Goal: Contribute content

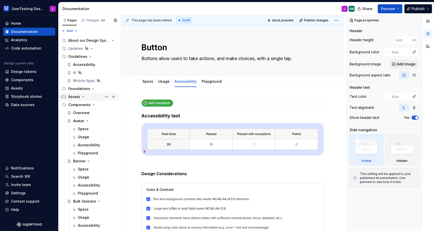
click at [83, 96] on icon "Page tree" at bounding box center [83, 97] width 4 height 4
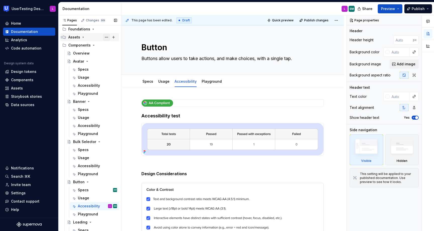
scroll to position [56, 0]
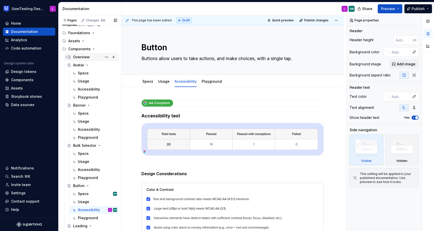
click at [87, 56] on div "Overview" at bounding box center [81, 56] width 17 height 5
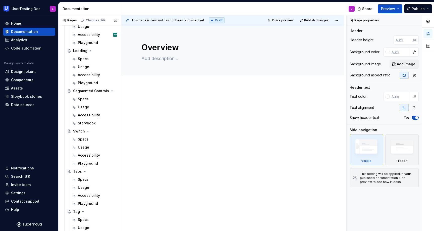
scroll to position [210, 0]
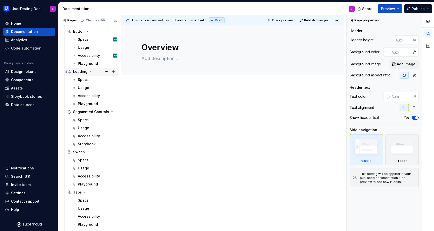
click at [90, 71] on icon "Page tree" at bounding box center [90, 71] width 1 height 1
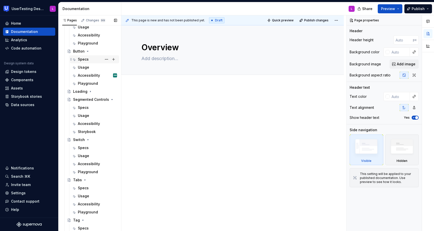
scroll to position [189, 0]
click at [87, 52] on icon "Page tree" at bounding box center [87, 52] width 1 height 1
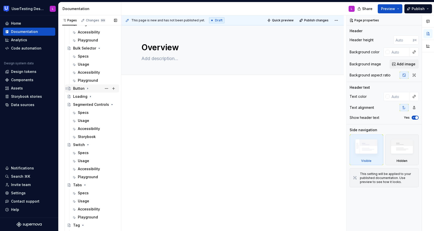
scroll to position [152, 0]
click at [98, 48] on icon "Page tree" at bounding box center [99, 49] width 4 height 4
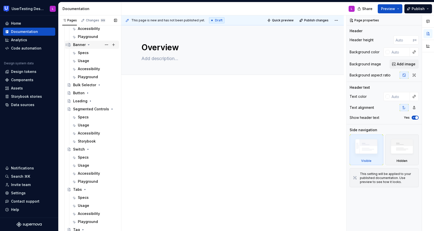
click at [87, 44] on icon "Page tree" at bounding box center [89, 45] width 4 height 4
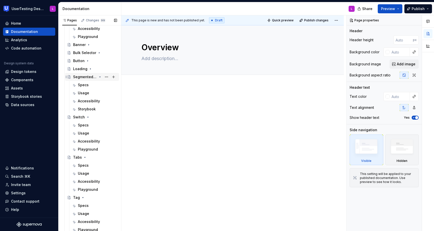
click at [98, 77] on icon "Page tree" at bounding box center [100, 77] width 4 height 4
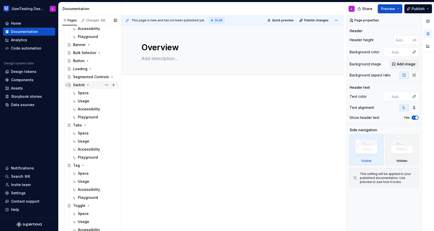
click at [87, 85] on icon "Page tree" at bounding box center [88, 85] width 4 height 4
click at [84, 93] on icon "Page tree" at bounding box center [85, 93] width 4 height 4
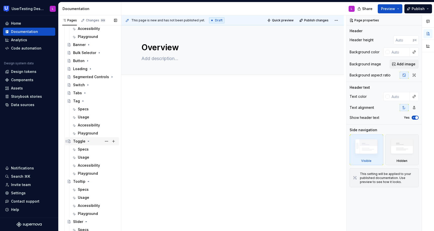
click at [87, 142] on icon "Page tree" at bounding box center [88, 141] width 4 height 4
click at [88, 149] on icon "Page tree" at bounding box center [88, 149] width 1 height 1
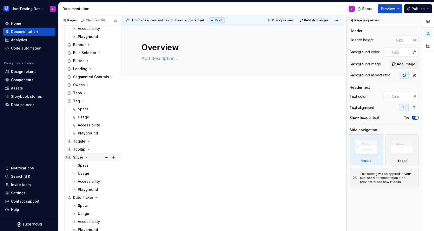
click at [85, 158] on icon "Page tree" at bounding box center [86, 157] width 4 height 4
click at [94, 165] on icon "Page tree" at bounding box center [96, 165] width 4 height 4
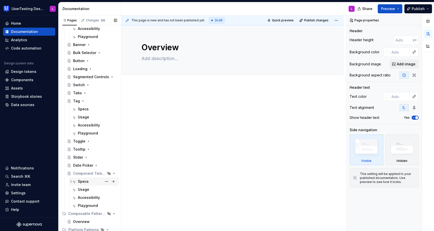
click at [87, 180] on div "Specs" at bounding box center [83, 181] width 11 height 5
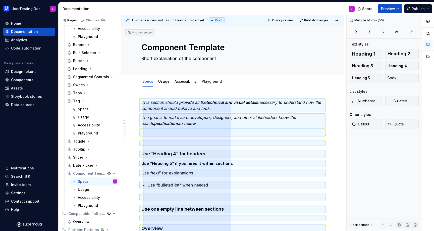
drag, startPoint x: 231, startPoint y: 180, endPoint x: 143, endPoint y: 101, distance: 118.6
click at [143, 101] on div "**********" at bounding box center [233, 123] width 225 height 216
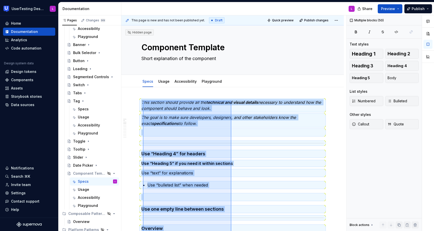
scroll to position [726, 0]
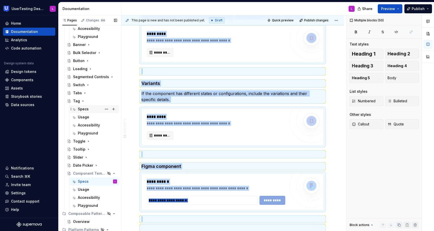
click at [83, 107] on div "Specs" at bounding box center [83, 108] width 11 height 5
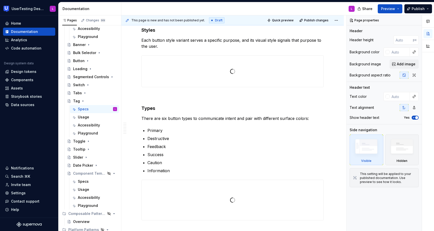
type textarea "*"
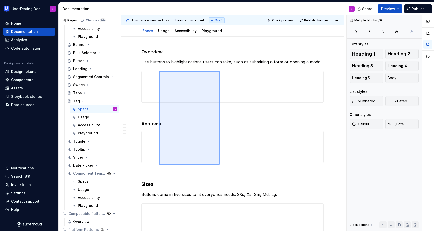
scroll to position [43, 0]
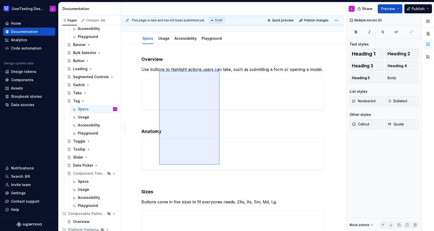
drag, startPoint x: 219, startPoint y: 164, endPoint x: 159, endPoint y: 71, distance: 111.1
click at [159, 71] on div "This page is new and has not been published yet. Draft Quick preview Publish ch…" at bounding box center [233, 123] width 225 height 216
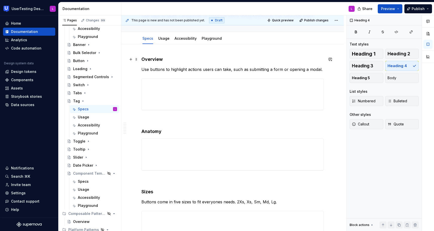
click at [231, 60] on h4 "Overview" at bounding box center [232, 59] width 182 height 6
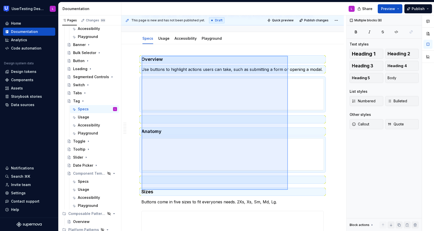
drag, startPoint x: 142, startPoint y: 56, endPoint x: 291, endPoint y: 192, distance: 201.9
click at [290, 191] on div "This page is new and has not been published yet. Draft Quick preview Publish ch…" at bounding box center [233, 123] width 225 height 216
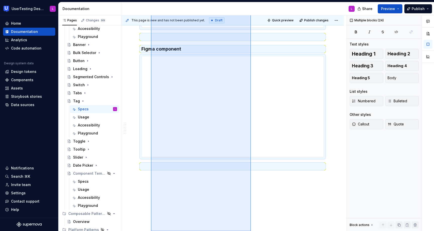
drag, startPoint x: 151, startPoint y: 51, endPoint x: 251, endPoint y: 236, distance: 209.6
click at [251, 230] on html "UserTesting Design System L Home Documentation Analytics Code automation Design…" at bounding box center [217, 115] width 434 height 231
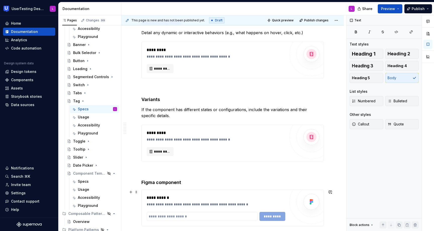
scroll to position [801, 0]
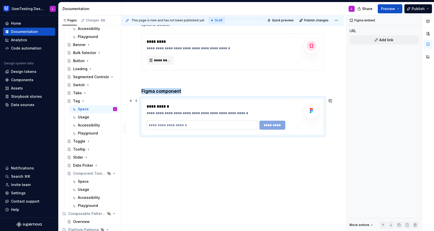
click at [241, 126] on input "text" at bounding box center [202, 125] width 111 height 9
paste input "**********"
type input "**********"
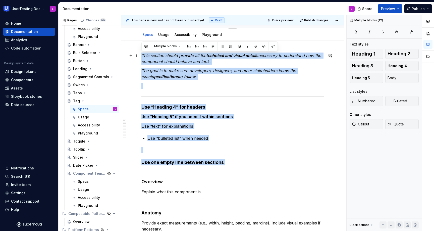
scroll to position [0, 0]
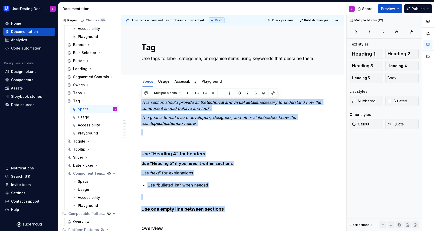
drag, startPoint x: 143, startPoint y: 174, endPoint x: 133, endPoint y: 25, distance: 149.5
click at [133, 25] on div "**********" at bounding box center [233, 123] width 225 height 216
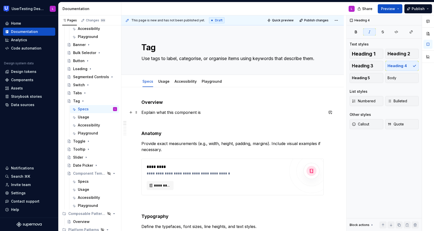
click at [161, 113] on p "Explain what this component is" at bounding box center [232, 112] width 182 height 6
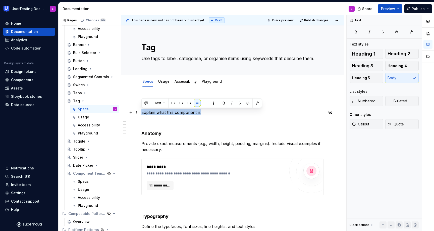
click at [161, 113] on p "Explain what this component is" at bounding box center [232, 112] width 182 height 6
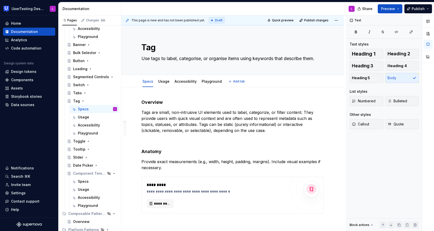
type textarea "*"
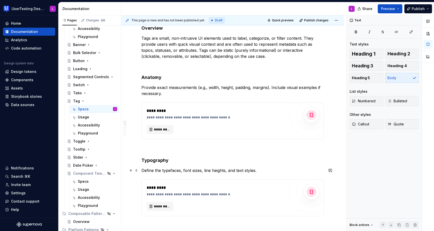
scroll to position [75, 0]
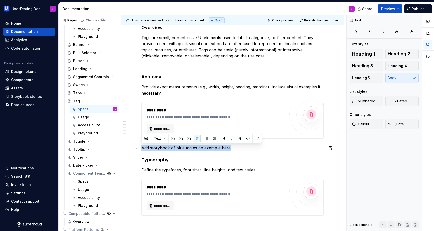
drag, startPoint x: 235, startPoint y: 149, endPoint x: 140, endPoint y: 149, distance: 94.4
copy p "Add storybook of blue tag as an example here"
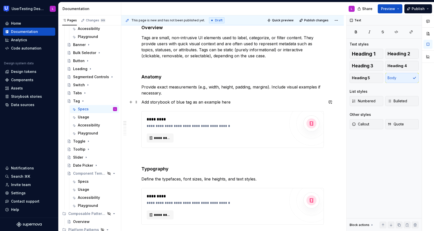
click at [178, 103] on p "Add storybook of blue tag as an example here" at bounding box center [232, 102] width 182 height 6
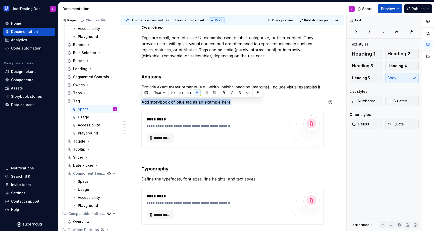
click at [178, 103] on p "Add storybook of blue tag as an example here" at bounding box center [232, 102] width 182 height 6
click at [247, 92] on button "button" at bounding box center [247, 92] width 7 height 7
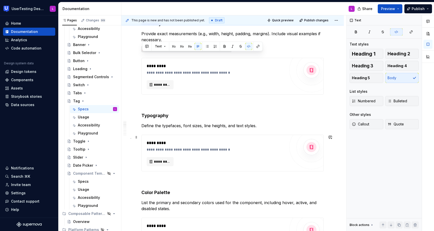
scroll to position [139, 0]
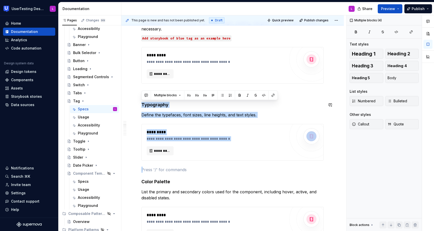
drag, startPoint x: 210, startPoint y: 172, endPoint x: 202, endPoint y: 96, distance: 76.5
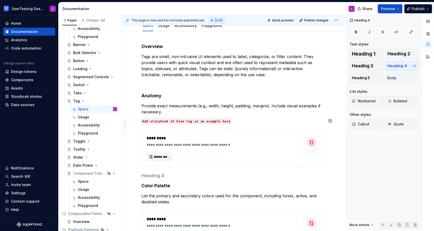
scroll to position [55, 0]
click at [167, 87] on p at bounding box center [232, 84] width 182 height 6
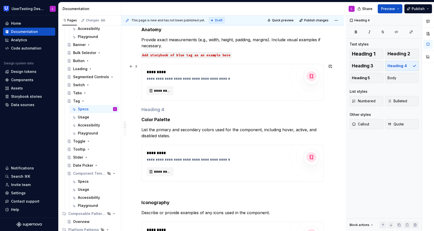
scroll to position [122, 0]
click at [165, 111] on h4 at bounding box center [232, 109] width 182 height 6
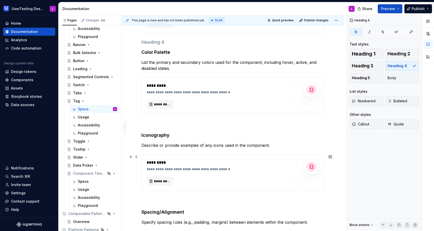
scroll to position [187, 0]
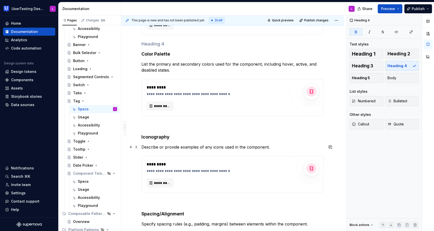
click at [178, 147] on p "Describe or provide examples of any icons used in the component." at bounding box center [232, 147] width 182 height 6
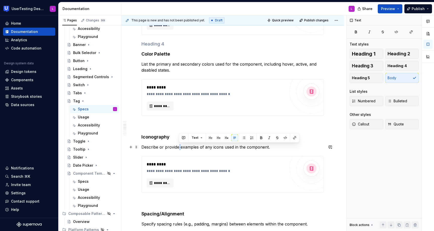
click at [178, 147] on p "Describe or provide examples of any icons used in the component." at bounding box center [232, 147] width 182 height 6
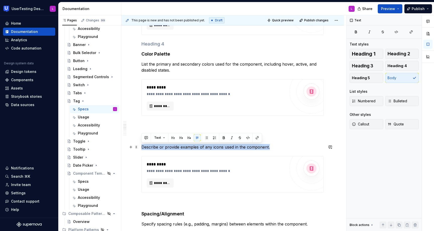
click at [178, 147] on p "Describe or provide examples of any icons used in the component." at bounding box center [232, 147] width 182 height 6
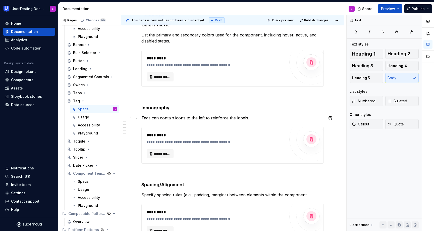
scroll to position [217, 0]
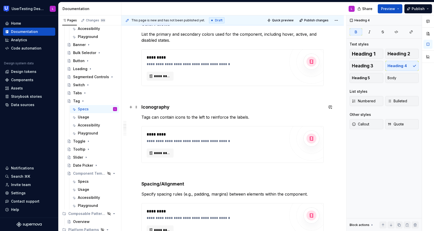
click at [153, 107] on strong "Iconography" at bounding box center [155, 106] width 28 height 5
click at [257, 118] on p "Tags can contain icons to the left to reinforce the labels." at bounding box center [232, 117] width 182 height 6
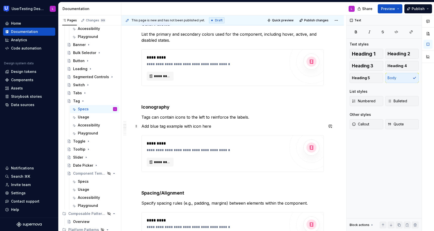
click at [200, 128] on p "Add blue tag example with icon here" at bounding box center [232, 126] width 182 height 6
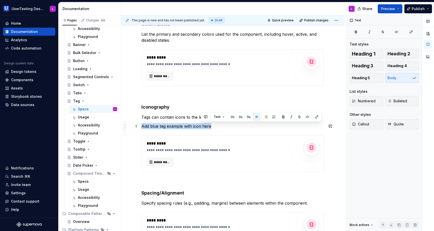
click at [200, 128] on p "Add blue tag example with icon here" at bounding box center [232, 126] width 182 height 6
click at [247, 118] on button "button" at bounding box center [247, 116] width 7 height 7
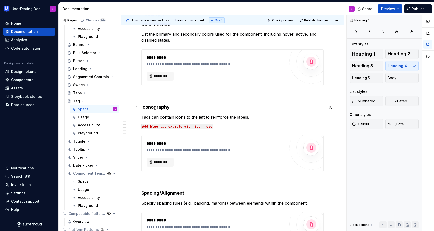
click at [266, 105] on h4 "Iconography" at bounding box center [232, 107] width 182 height 6
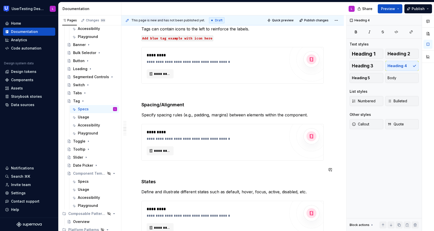
scroll to position [309, 0]
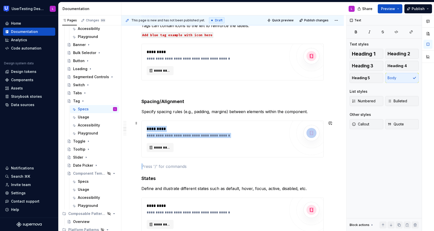
drag, startPoint x: 176, startPoint y: 165, endPoint x: 179, endPoint y: 158, distance: 7.3
click at [179, 158] on div "**********" at bounding box center [232, 167] width 182 height 753
click at [168, 103] on strong "Spacing/Alignment" at bounding box center [162, 101] width 43 height 5
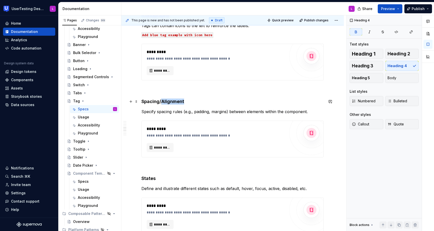
click at [168, 103] on strong "Spacing/Alignment" at bounding box center [162, 101] width 43 height 5
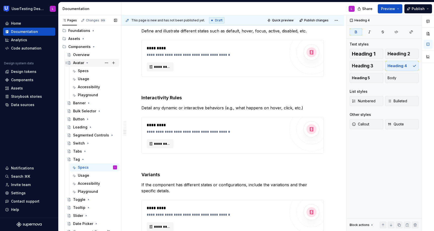
scroll to position [142, 0]
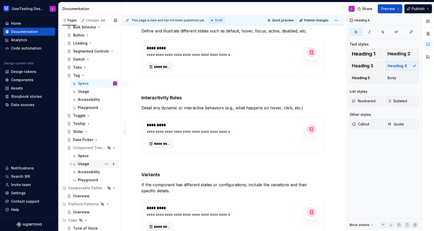
click at [90, 165] on div "Usage" at bounding box center [97, 163] width 39 height 7
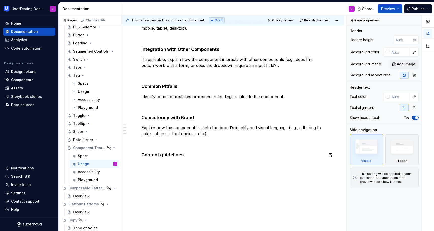
scroll to position [300, 0]
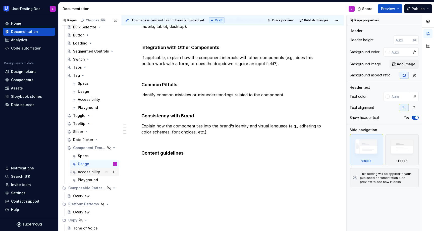
click at [93, 173] on div "Accessibility" at bounding box center [89, 171] width 22 height 5
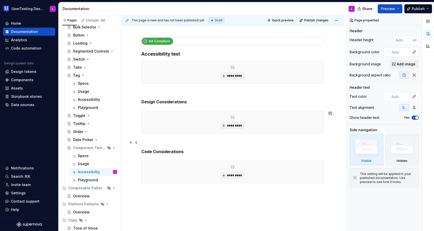
scroll to position [73, 0]
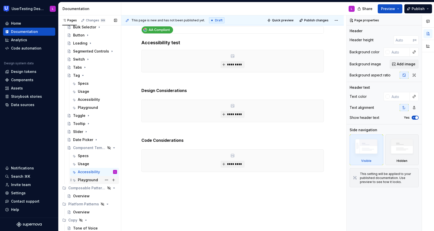
click at [85, 181] on div "Playground" at bounding box center [88, 179] width 20 height 5
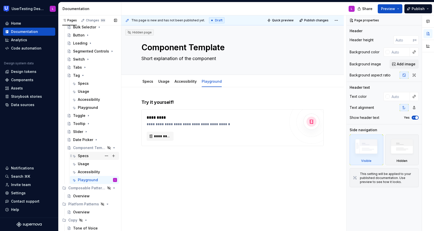
click at [86, 155] on div "Specs" at bounding box center [83, 155] width 11 height 5
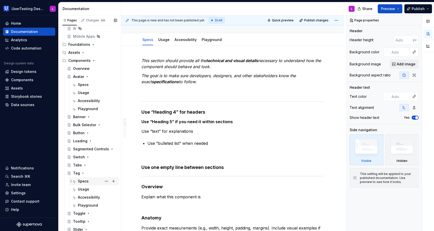
scroll to position [42, 0]
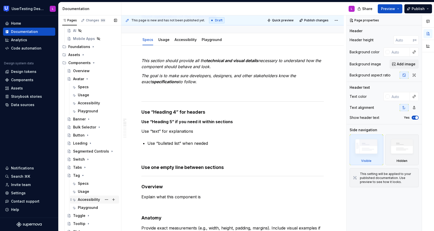
click at [93, 200] on div "Accessibility" at bounding box center [89, 199] width 22 height 5
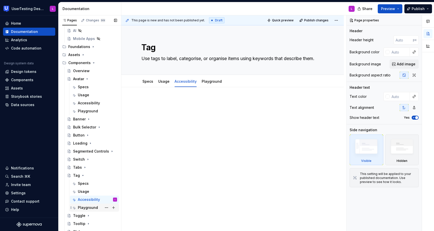
click at [90, 209] on div "Playground" at bounding box center [88, 207] width 20 height 5
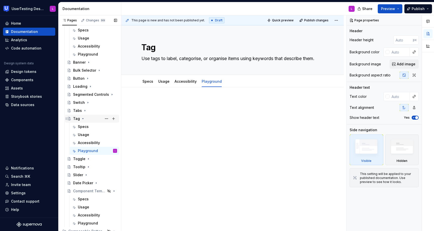
scroll to position [142, 0]
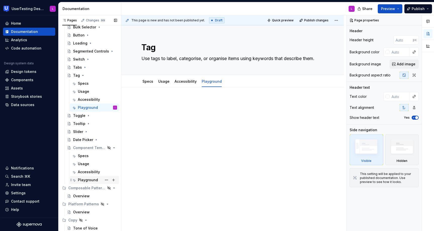
click at [90, 182] on div "Playground" at bounding box center [88, 179] width 20 height 5
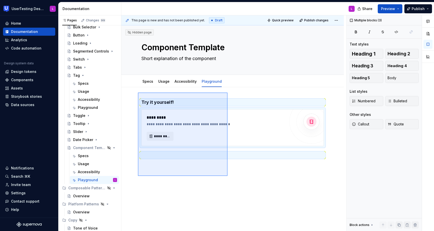
drag, startPoint x: 227, startPoint y: 176, endPoint x: 138, endPoint y: 92, distance: 122.4
click at [138, 92] on div "**********" at bounding box center [233, 123] width 225 height 216
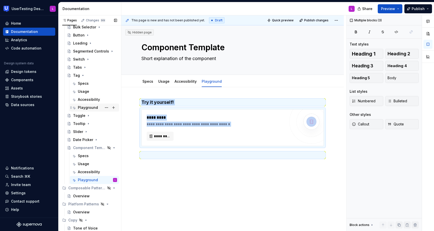
click at [95, 108] on div "Playground" at bounding box center [88, 107] width 20 height 5
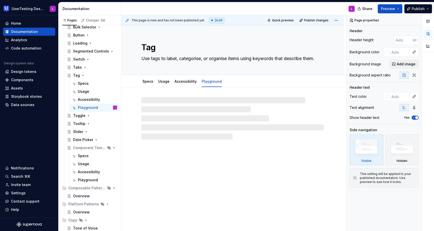
type textarea "*"
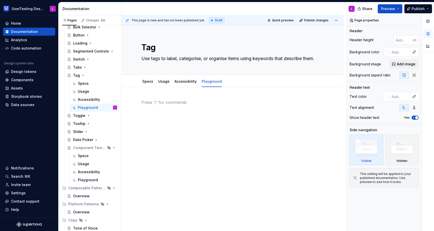
click at [162, 101] on p at bounding box center [232, 102] width 182 height 6
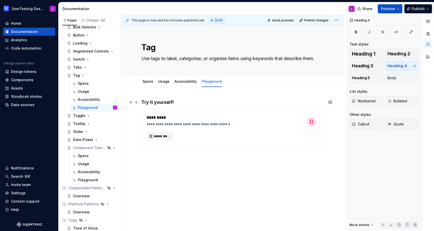
click at [191, 102] on h4 "Try it yourself!" at bounding box center [232, 102] width 182 height 6
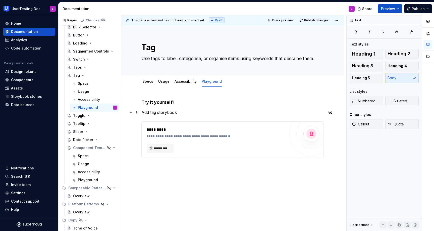
click at [157, 113] on p "Add tag storybook" at bounding box center [232, 112] width 182 height 6
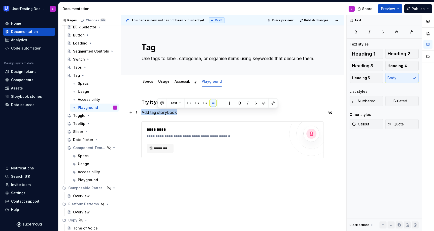
click at [157, 113] on p "Add tag storybook" at bounding box center [232, 112] width 182 height 6
click at [172, 112] on p "Add tag storybook" at bounding box center [232, 112] width 182 height 6
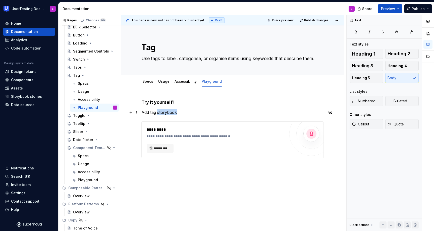
click at [172, 112] on p "Add tag storybook" at bounding box center [232, 112] width 182 height 6
click at [157, 114] on p "Add tag playground" at bounding box center [232, 112] width 182 height 6
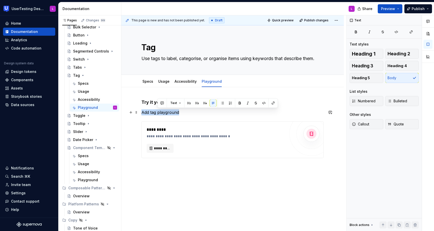
click at [157, 114] on p "Add tag playground" at bounding box center [232, 112] width 182 height 6
click at [248, 103] on button "button" at bounding box center [247, 102] width 7 height 7
click at [244, 180] on div "**********" at bounding box center [232, 166] width 222 height 158
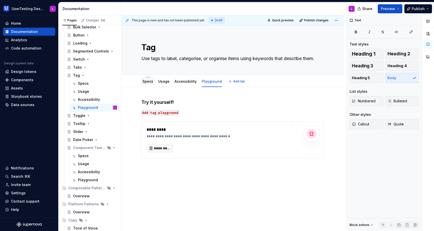
click at [145, 83] on link "Specs" at bounding box center [147, 81] width 11 height 4
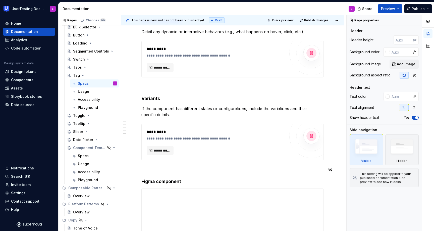
scroll to position [543, 0]
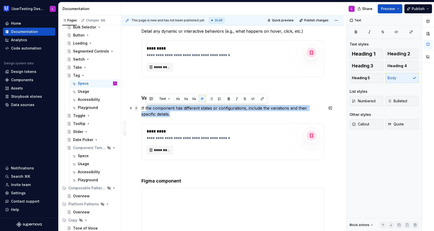
drag, startPoint x: 161, startPoint y: 113, endPoint x: 137, endPoint y: 106, distance: 25.2
click at [170, 115] on p "If the component has different states or configurations, include the variations…" at bounding box center [232, 111] width 182 height 12
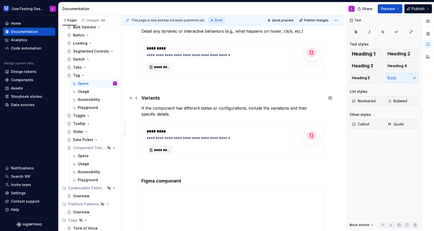
scroll to position [533, 0]
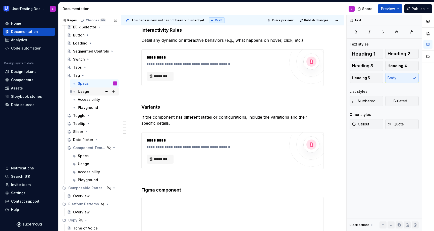
click at [86, 91] on div "Usage" at bounding box center [83, 91] width 11 height 5
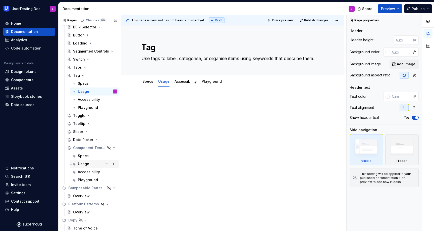
click at [92, 164] on div "Usage" at bounding box center [97, 163] width 39 height 7
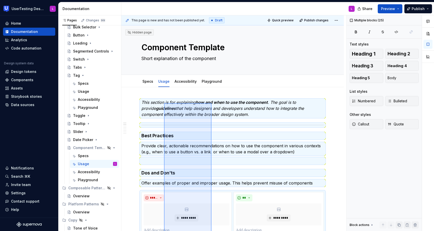
drag, startPoint x: 211, startPoint y: 177, endPoint x: 158, endPoint y: 103, distance: 91.3
click at [158, 103] on div "**********" at bounding box center [233, 123] width 225 height 216
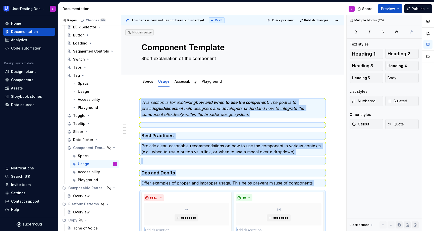
scroll to position [225, 0]
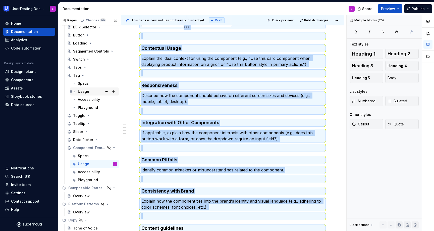
click at [89, 90] on div "Usage" at bounding box center [97, 91] width 39 height 7
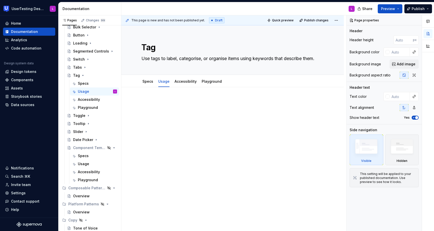
click at [179, 114] on div at bounding box center [232, 108] width 182 height 19
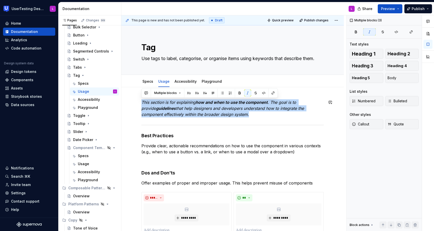
drag, startPoint x: 141, startPoint y: 135, endPoint x: 140, endPoint y: 98, distance: 37.2
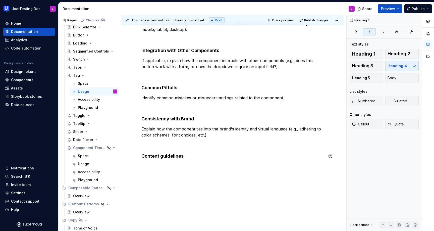
scroll to position [267, 0]
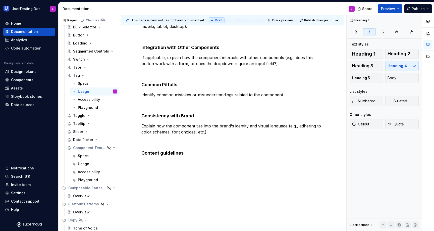
type textarea "*"
click at [188, 167] on div "**********" at bounding box center [232, 25] width 222 height 411
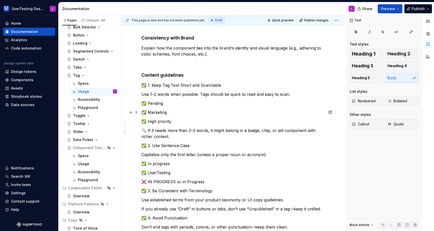
scroll to position [357, 0]
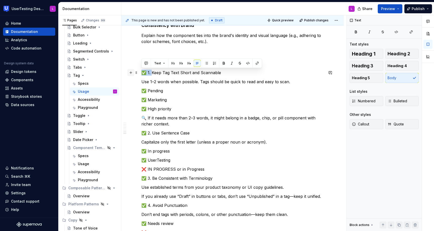
drag, startPoint x: 150, startPoint y: 71, endPoint x: 130, endPoint y: 70, distance: 20.6
click at [141, 70] on div "**********" at bounding box center [232, 67] width 182 height 650
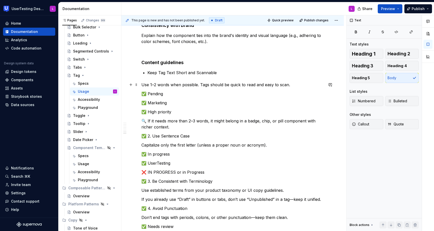
click at [142, 84] on p "Use 1–2 words when possible. Tags should be quick to read and easy to scan." at bounding box center [232, 85] width 182 height 6
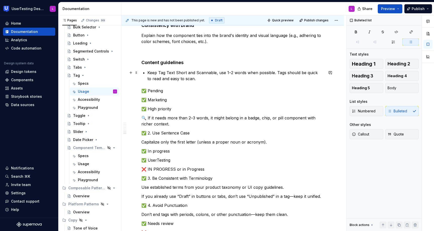
click at [160, 72] on p "Keep Tag Text Short and Scannable, use 1–2 words when possible. Tags should be …" at bounding box center [235, 76] width 176 height 12
click at [164, 72] on p "Keep Tag Text Short and Scannable, use 1–2 words when possible. Tags should be …" at bounding box center [235, 76] width 176 height 12
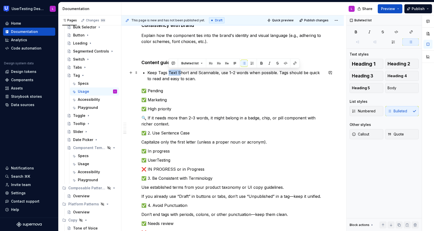
drag, startPoint x: 180, startPoint y: 71, endPoint x: 169, endPoint y: 71, distance: 10.5
click at [169, 71] on p "Keep Tags Text Short and Scannable, use 1–2 words when possible. Tags should be…" at bounding box center [235, 76] width 176 height 12
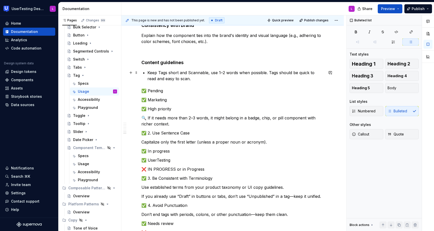
click at [191, 73] on p "Keep Tags short and Scannable, use 1–2 words when possible. Tags should be quic…" at bounding box center [235, 76] width 176 height 12
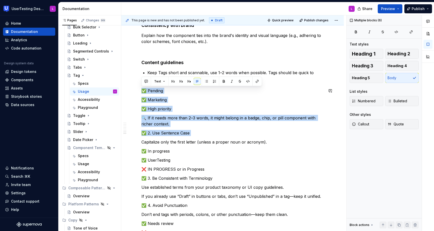
drag, startPoint x: 142, startPoint y: 140, endPoint x: 173, endPoint y: 87, distance: 61.7
click at [173, 87] on div "**********" at bounding box center [232, 64] width 182 height 644
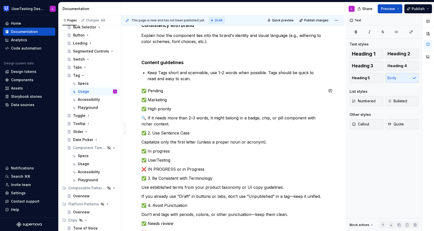
drag, startPoint x: 153, startPoint y: 131, endPoint x: 175, endPoint y: 84, distance: 52.6
click at [175, 84] on div "**********" at bounding box center [232, 64] width 182 height 644
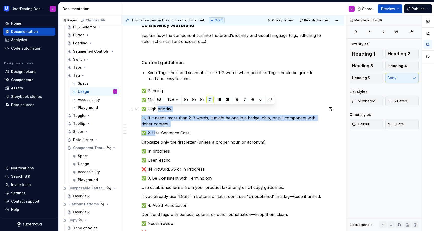
drag, startPoint x: 153, startPoint y: 132, endPoint x: 157, endPoint y: 107, distance: 25.4
click at [157, 107] on div "**********" at bounding box center [232, 64] width 182 height 644
click at [163, 127] on div "**********" at bounding box center [232, 64] width 182 height 644
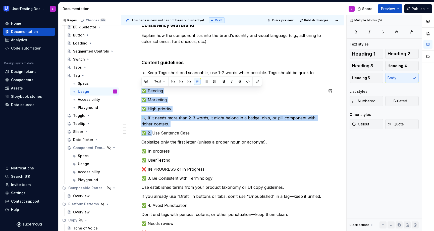
drag, startPoint x: 152, startPoint y: 133, endPoint x: 154, endPoint y: 85, distance: 48.2
click at [154, 85] on div "**********" at bounding box center [232, 64] width 182 height 644
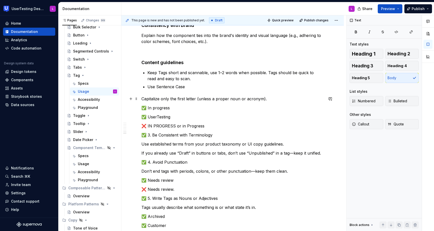
click at [142, 98] on p "Capitalize only the first letter (unless a proper noun or acronym)." at bounding box center [232, 99] width 182 height 6
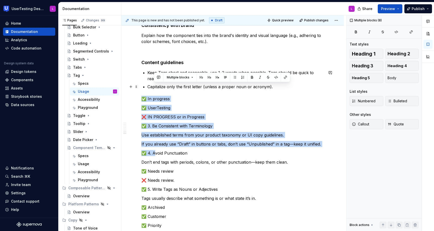
drag, startPoint x: 152, startPoint y: 152, endPoint x: 279, endPoint y: 87, distance: 142.8
click at [279, 87] on div "**********" at bounding box center [232, 37] width 182 height 591
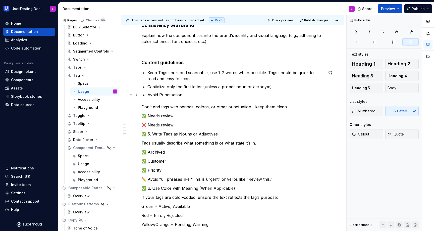
click at [161, 94] on p "Avoid Punctuation" at bounding box center [235, 95] width 176 height 6
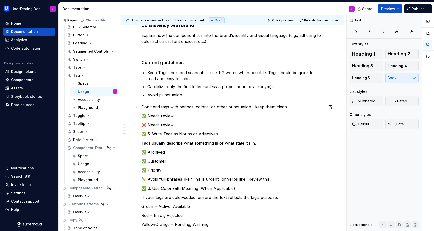
click at [147, 106] on p "Don’t end tags with periods, colons, or other punctuation—keep them clean." at bounding box center [232, 107] width 182 height 6
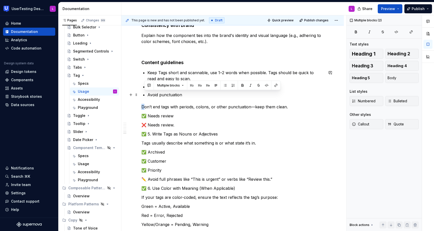
drag, startPoint x: 144, startPoint y: 105, endPoint x: 182, endPoint y: 94, distance: 38.8
click at [182, 94] on div "**********" at bounding box center [232, 10] width 182 height 536
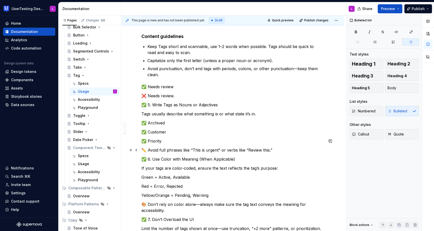
scroll to position [386, 0]
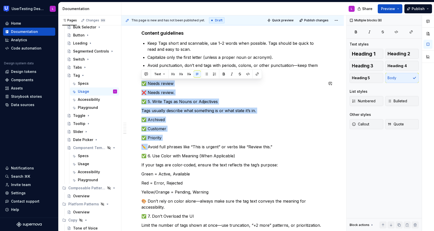
drag, startPoint x: 147, startPoint y: 146, endPoint x: 193, endPoint y: 77, distance: 83.4
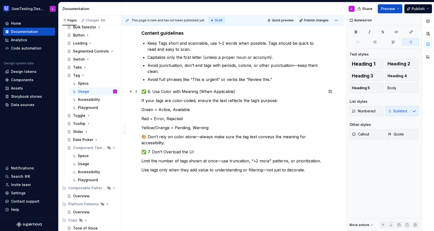
click at [152, 91] on p "✅ 6. Use Color with Meaning (When Applicable)" at bounding box center [232, 91] width 182 height 6
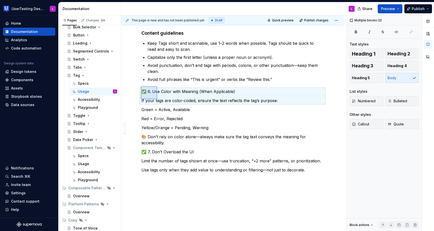
drag, startPoint x: 141, startPoint y: 99, endPoint x: 158, endPoint y: 86, distance: 21.3
click at [158, 86] on div "**********" at bounding box center [233, 123] width 225 height 216
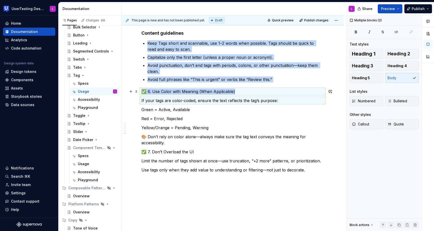
click at [157, 94] on p "✅ 6. Use Color with Meaning (When Applicable)" at bounding box center [232, 91] width 182 height 6
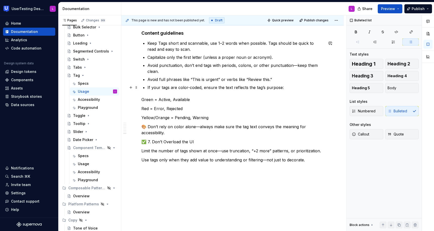
click at [162, 88] on p "If your tags are color-coded, ensure the text reflects the tag’s purpose:" at bounding box center [235, 87] width 176 height 6
click at [154, 86] on p "If your Tags are color-coded, ensure the text reflects the tag’s purpose:" at bounding box center [235, 87] width 176 height 6
click at [190, 65] on p "Avoid punctuation, don’t end tags with periods, colons, or other punctuation—ke…" at bounding box center [235, 68] width 176 height 12
drag, startPoint x: 295, startPoint y: 64, endPoint x: 303, endPoint y: 71, distance: 10.7
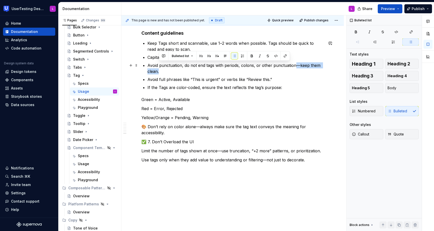
click at [303, 71] on p "Avoid punctuation, do not end tags with periods, colons, or other punctuation—k…" at bounding box center [235, 68] width 176 height 12
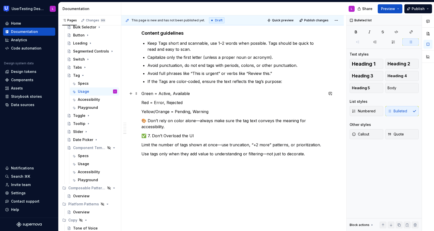
click at [142, 91] on p "Green = Active, Available" at bounding box center [232, 93] width 182 height 6
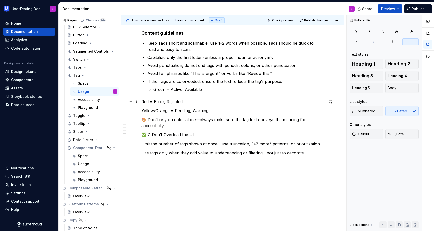
click at [141, 100] on p "Red = Error, Rejected" at bounding box center [232, 101] width 182 height 6
click at [141, 109] on p "Yellow/Orange = Pending, Warning" at bounding box center [232, 109] width 182 height 6
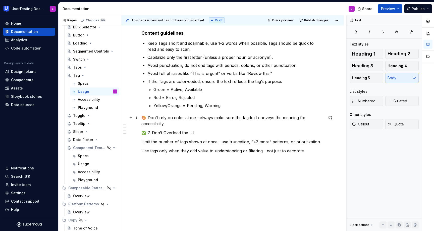
click at [146, 116] on p "🎨 Don’t rely on color alone—always make sure the tag text conveys the meaning f…" at bounding box center [232, 120] width 182 height 12
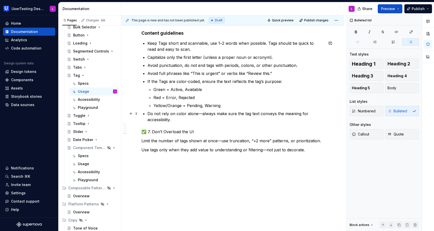
click at [201, 114] on p "Do not rely on color alone—always make sure the tag text conveys the meaning fo…" at bounding box center [235, 116] width 176 height 12
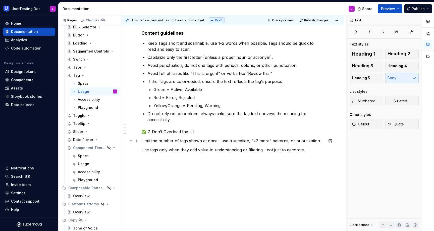
click at [142, 142] on p "Limit the number of tags shown at once—use truncation, “+2 more” patterns, or p…" at bounding box center [232, 141] width 182 height 6
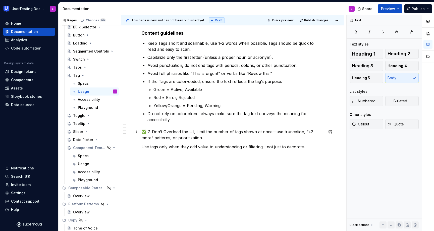
click at [151, 131] on p "✅ 7. Don’t Overload the UI, Limit the number of tags shown at once—use truncati…" at bounding box center [232, 135] width 182 height 12
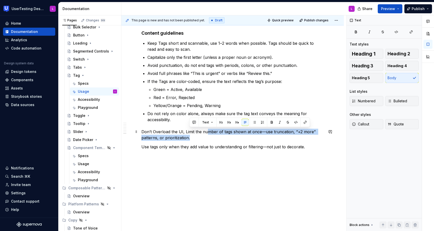
drag, startPoint x: 200, startPoint y: 138, endPoint x: 206, endPoint y: 129, distance: 11.6
click at [206, 129] on p "Don’t Overload the UI, Limit the number of tags shown at once—use truncation, “…" at bounding box center [232, 135] width 182 height 12
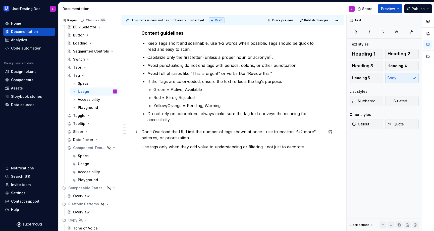
click at [199, 136] on p "Don’t Overload the UI, Limit the number of tags shown at once—use truncation, “…" at bounding box center [232, 135] width 182 height 12
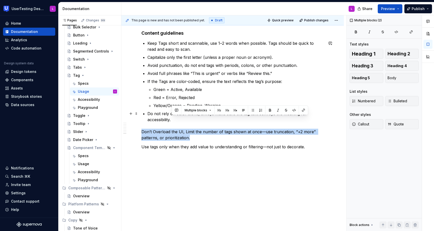
drag, startPoint x: 196, startPoint y: 137, endPoint x: 196, endPoint y: 122, distance: 15.3
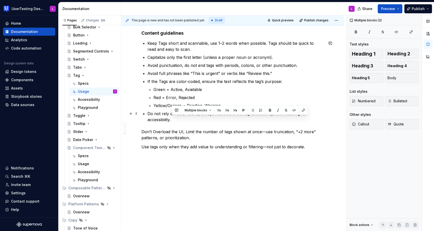
scroll to position [374, 0]
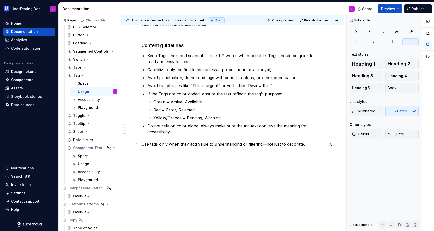
click at [145, 144] on p "Use tags only when they add value to understanding or filtering—not just to dec…" at bounding box center [232, 144] width 182 height 6
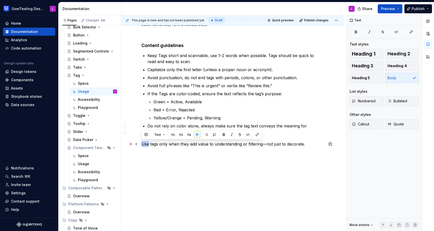
click at [145, 144] on p "Use tags only when they add value to understanding or filtering—not just to dec…" at bounding box center [232, 144] width 182 height 6
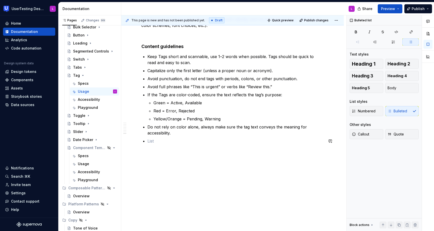
scroll to position [365, 0]
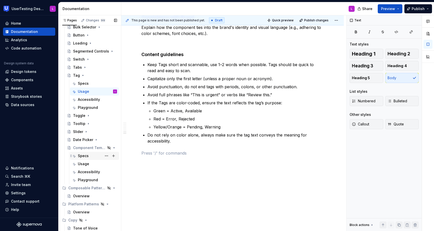
click at [84, 153] on div "Specs" at bounding box center [83, 155] width 11 height 5
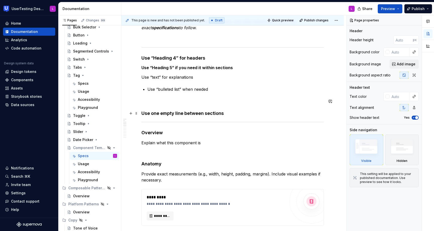
scroll to position [97, 0]
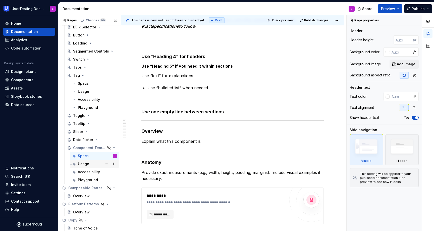
click at [85, 165] on div "Usage" at bounding box center [83, 163] width 11 height 5
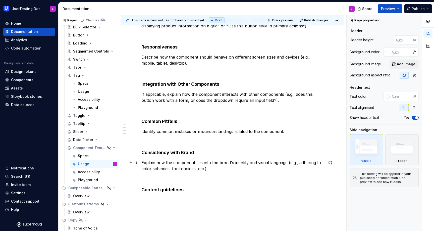
scroll to position [261, 0]
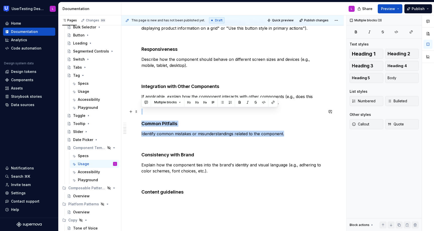
drag, startPoint x: 296, startPoint y: 135, endPoint x: 148, endPoint y: 110, distance: 150.3
click at [148, 110] on div "**********" at bounding box center [232, 16] width 182 height 357
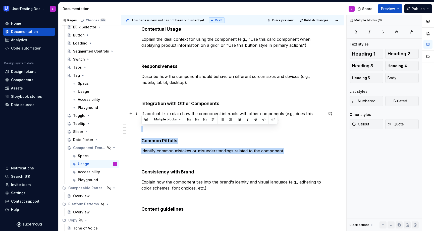
scroll to position [247, 0]
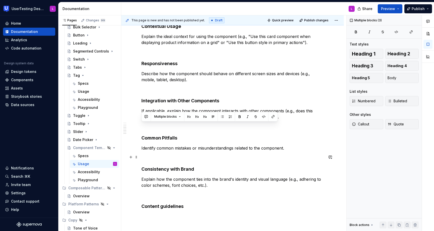
click at [184, 157] on p at bounding box center [232, 157] width 182 height 6
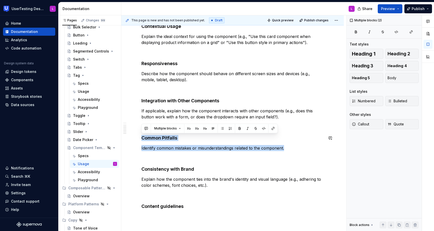
drag, startPoint x: 291, startPoint y: 148, endPoint x: 169, endPoint y: 131, distance: 122.5
click at [169, 131] on div "**********" at bounding box center [232, 30] width 182 height 357
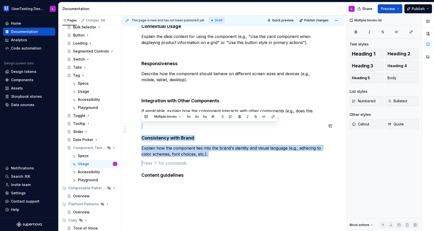
drag, startPoint x: 225, startPoint y: 159, endPoint x: 224, endPoint y: 121, distance: 37.7
click at [224, 121] on div "**********" at bounding box center [232, 15] width 182 height 326
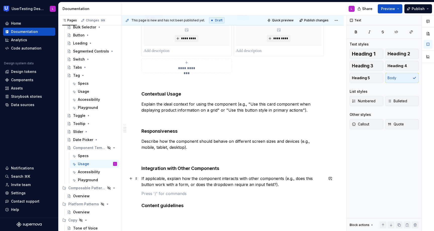
scroll to position [201, 0]
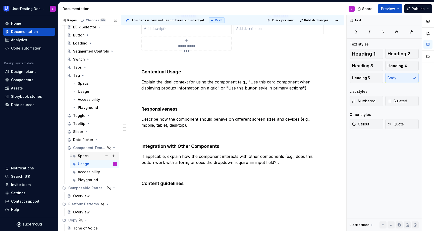
click at [83, 154] on div "Specs" at bounding box center [83, 155] width 11 height 5
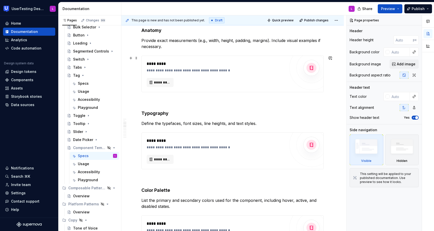
scroll to position [232, 0]
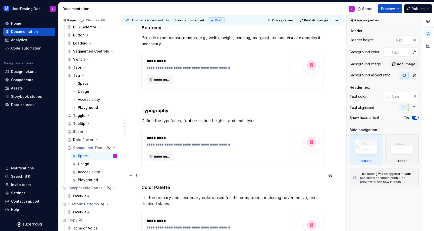
type textarea "*"
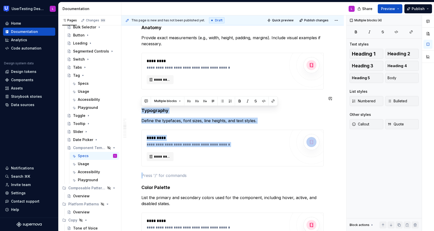
drag, startPoint x: 188, startPoint y: 172, endPoint x: 137, endPoint y: 105, distance: 84.1
drag, startPoint x: 163, startPoint y: 174, endPoint x: 140, endPoint y: 102, distance: 75.0
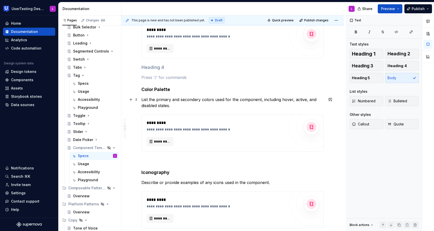
scroll to position [265, 0]
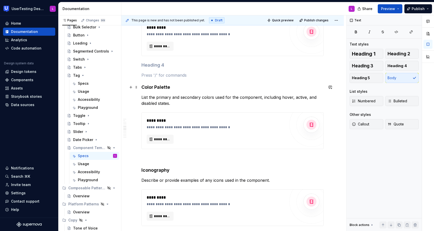
click at [172, 88] on h4 "Color Palette" at bounding box center [232, 87] width 182 height 6
click at [157, 87] on strong "Color Palette" at bounding box center [155, 86] width 29 height 5
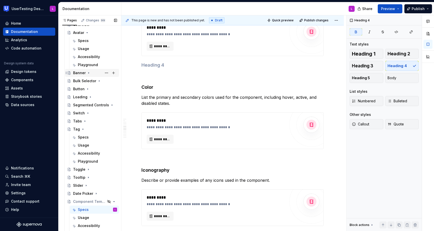
scroll to position [93, 0]
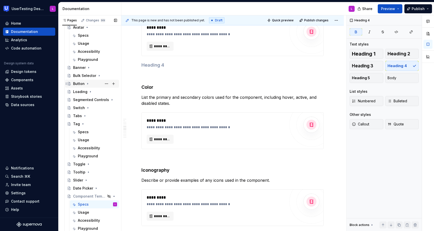
click at [87, 84] on icon "Page tree" at bounding box center [87, 83] width 1 height 1
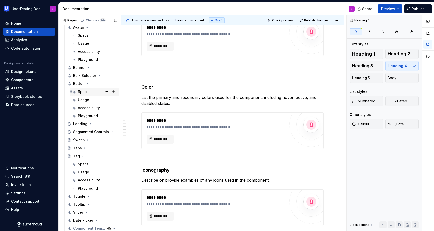
click at [87, 93] on div "Specs" at bounding box center [83, 91] width 11 height 5
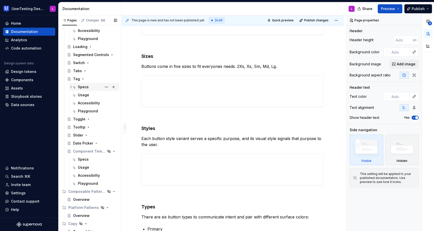
scroll to position [174, 0]
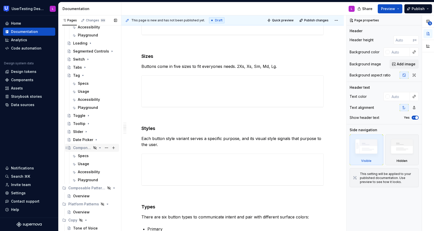
click at [86, 151] on div "Component Template" at bounding box center [92, 148] width 54 height 8
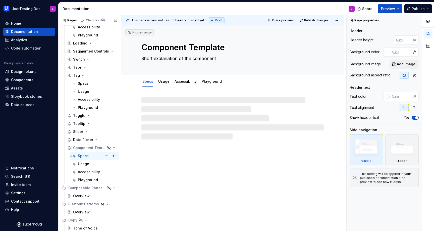
click at [85, 156] on div "Specs" at bounding box center [83, 155] width 11 height 5
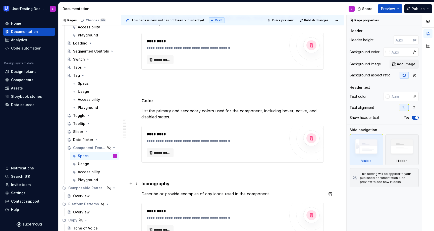
scroll to position [251, 0]
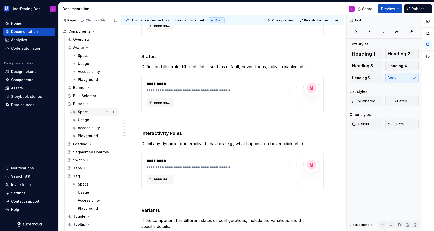
scroll to position [76, 0]
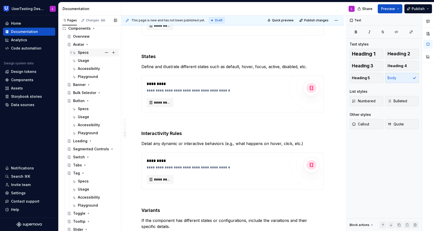
click at [82, 53] on div "Specs" at bounding box center [83, 52] width 11 height 5
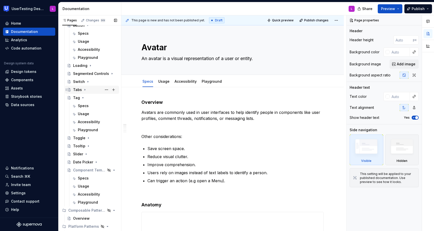
scroll to position [174, 0]
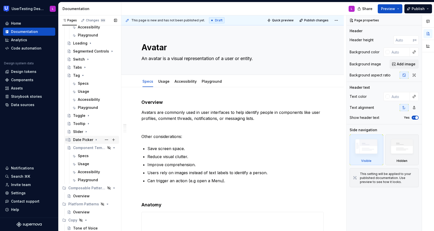
click at [87, 139] on div "Date Picker" at bounding box center [83, 139] width 20 height 5
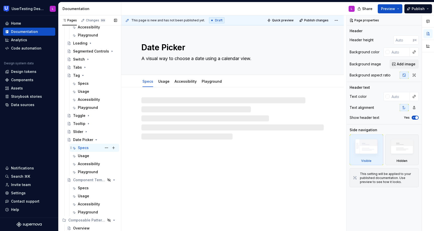
click at [91, 150] on div "Specs L" at bounding box center [97, 147] width 39 height 7
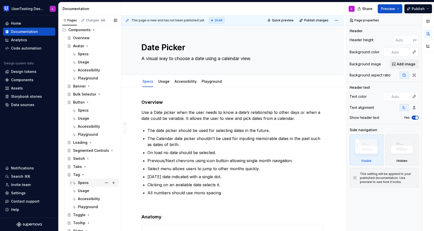
scroll to position [72, 0]
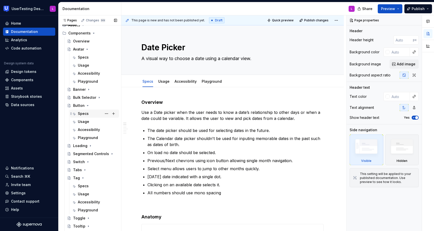
click at [85, 112] on div "Specs" at bounding box center [83, 113] width 11 height 5
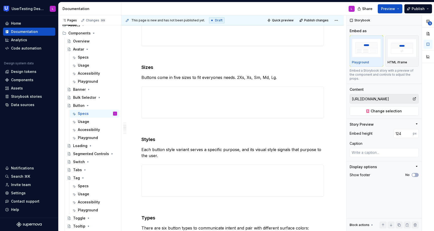
scroll to position [156, 0]
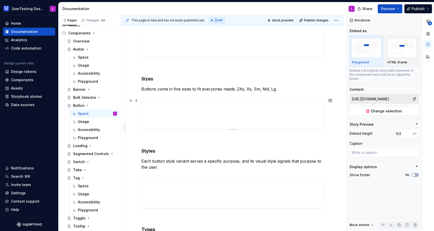
type textarea "*"
type input "[URL][DOMAIN_NAME]"
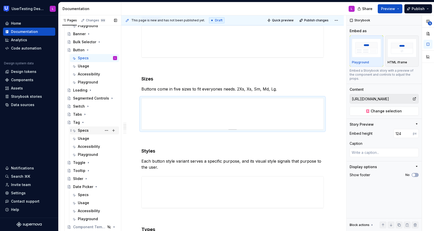
scroll to position [206, 0]
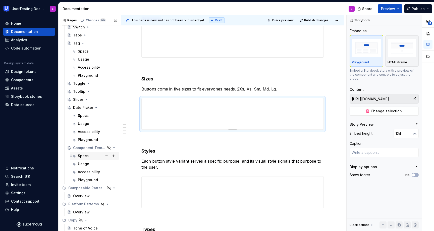
click at [83, 156] on div "Specs" at bounding box center [83, 155] width 11 height 5
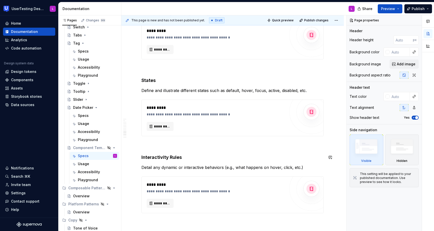
scroll to position [490, 0]
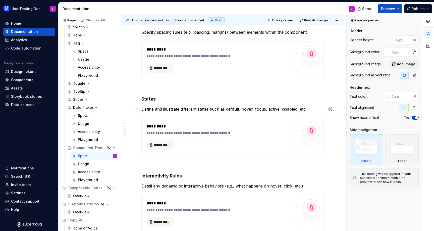
type textarea "*"
click at [159, 109] on p "Define and illustrate different states such as default, hover, focus, active, d…" at bounding box center [232, 109] width 182 height 6
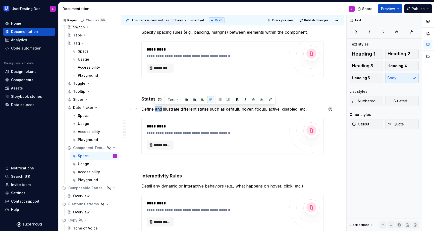
click at [159, 109] on p "Define and illustrate different states such as default, hover, focus, active, d…" at bounding box center [232, 109] width 182 height 6
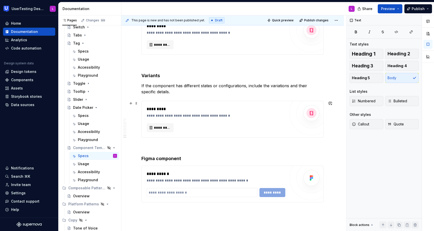
scroll to position [674, 0]
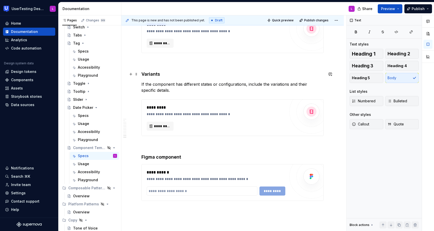
click at [152, 75] on h4 "Variants" at bounding box center [232, 74] width 182 height 6
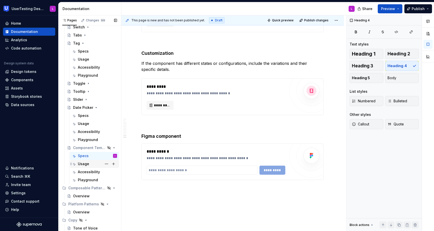
click at [86, 162] on div "Usage" at bounding box center [83, 163] width 11 height 5
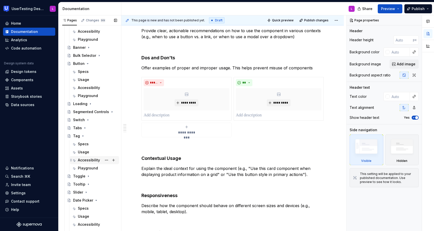
scroll to position [106, 0]
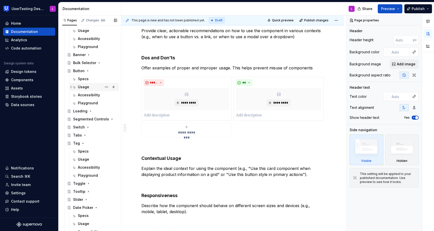
click at [83, 86] on div "Usage" at bounding box center [83, 86] width 11 height 5
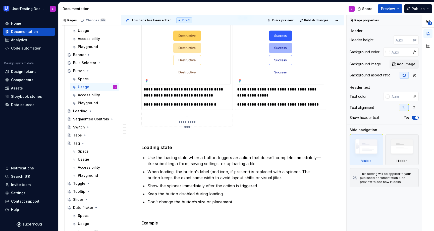
scroll to position [747, 0]
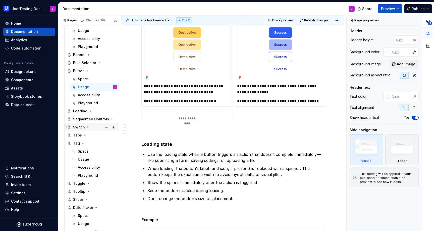
click at [77, 130] on div "Switch" at bounding box center [95, 127] width 44 height 7
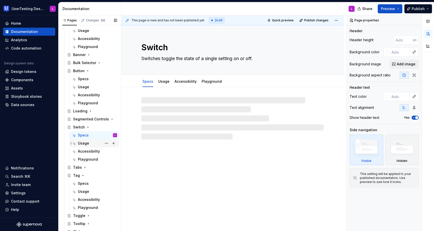
click at [84, 142] on div "Usage" at bounding box center [83, 143] width 11 height 5
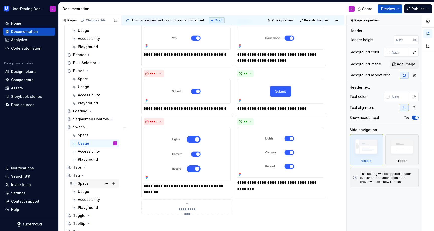
scroll to position [238, 0]
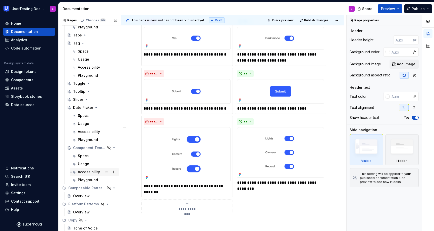
click at [85, 175] on div "Accessibility" at bounding box center [97, 171] width 39 height 7
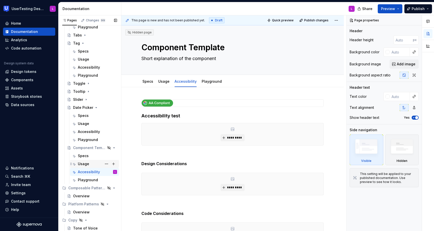
click at [84, 163] on div "Usage" at bounding box center [83, 163] width 11 height 5
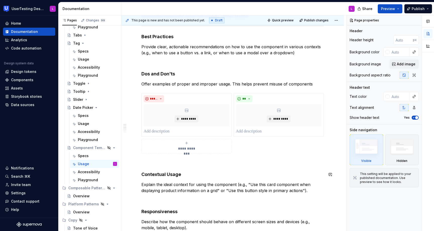
scroll to position [98, 0]
type textarea "*"
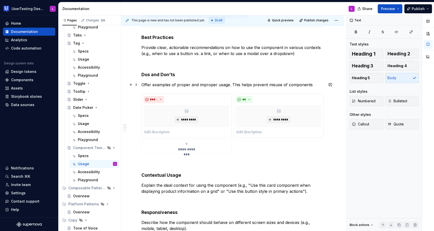
click at [142, 85] on p "Offer examples of proper and improper usage. This helps prevent misuse of compo…" at bounding box center [232, 85] width 182 height 6
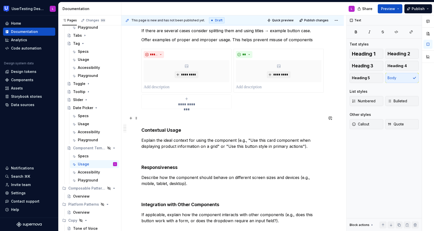
scroll to position [154, 0]
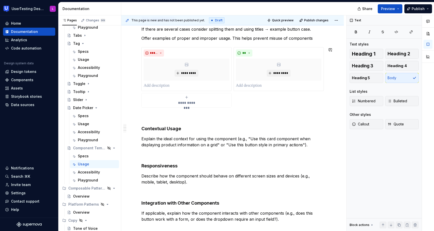
type textarea "*"
